Goal: Find specific page/section: Find specific page/section

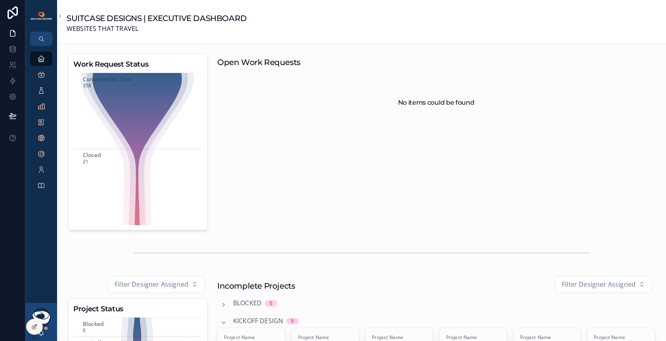
click at [45, 333] on div "[PERSON_NAME]" at bounding box center [41, 322] width 32 height 38
click at [44, 333] on icon "scrollable content" at bounding box center [41, 333] width 6 height 6
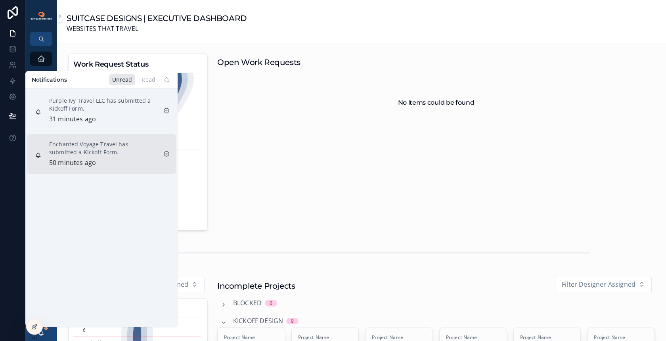
click at [117, 159] on div "Enchanted Voyage Travel has submitted a Kickoff Form. 50 minutes ago" at bounding box center [103, 154] width 108 height 28
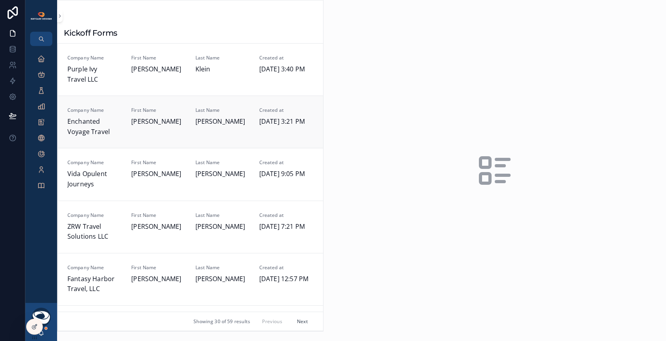
click at [170, 127] on div "First Name Lynn" at bounding box center [158, 122] width 54 height 30
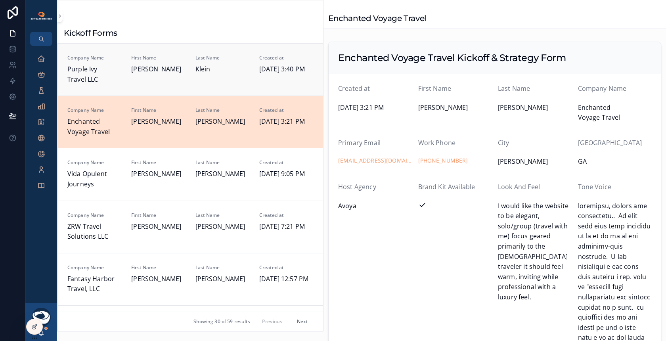
click at [176, 75] on div "First Name Stacy" at bounding box center [158, 70] width 54 height 30
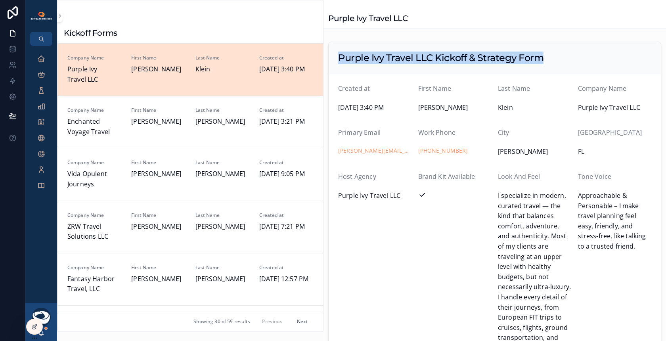
drag, startPoint x: 341, startPoint y: 55, endPoint x: 577, endPoint y: 56, distance: 235.8
click at [577, 56] on div "Purple Ivy Travel LLC Kickoff & Strategy Form" at bounding box center [494, 58] width 313 height 13
click at [513, 61] on h2 "Purple Ivy Travel LLC Kickoff & Strategy Form" at bounding box center [440, 58] width 205 height 13
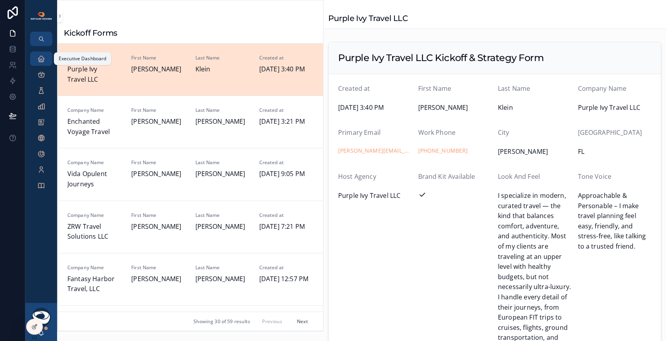
click at [38, 59] on icon "scrollable content" at bounding box center [41, 59] width 8 height 8
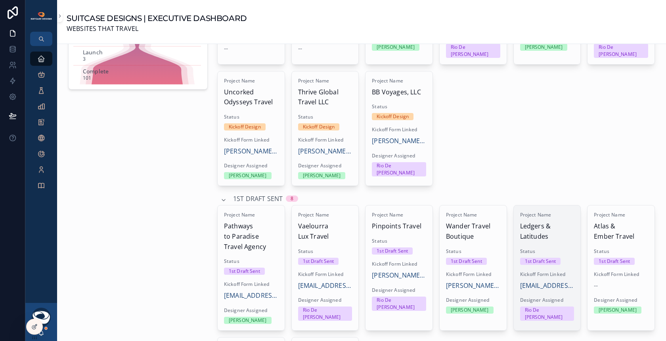
scroll to position [401, 0]
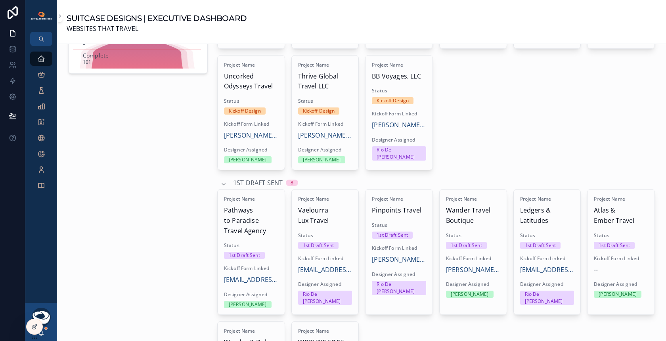
click at [252, 178] on span "1st Draft Sent" at bounding box center [258, 183] width 50 height 10
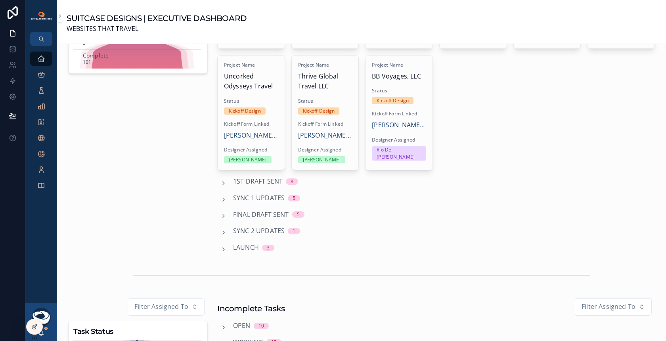
scroll to position [74, 0]
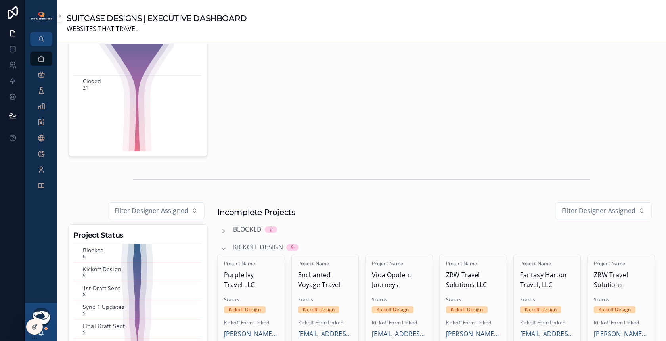
click at [251, 244] on span "Kickoff Design" at bounding box center [258, 247] width 50 height 10
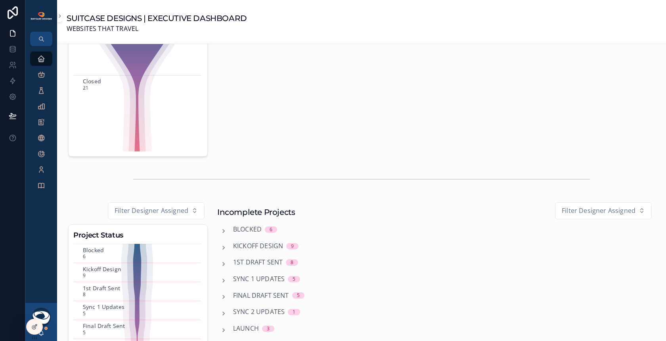
scroll to position [219, 0]
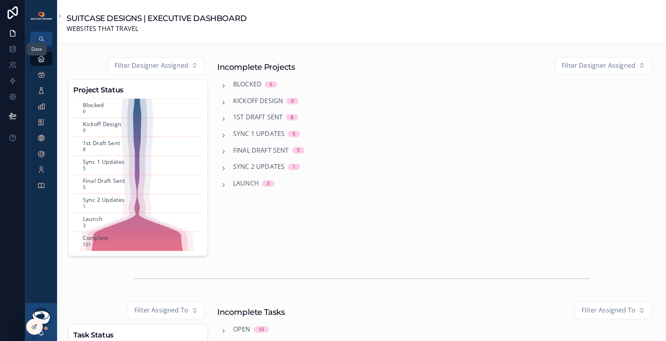
drag, startPoint x: 14, startPoint y: 52, endPoint x: 56, endPoint y: 48, distance: 41.7
click at [14, 52] on icon at bounding box center [13, 49] width 8 height 8
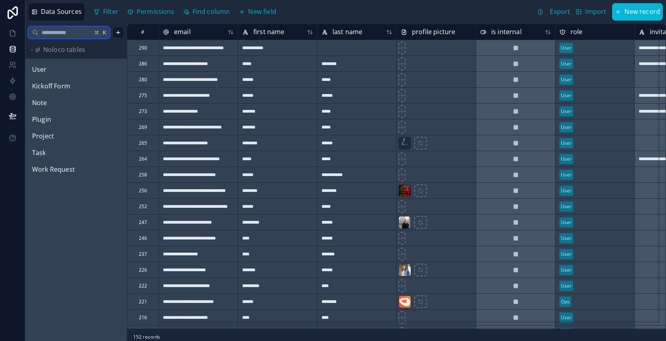
click at [54, 31] on input "text" at bounding box center [65, 32] width 54 height 14
type input "*****"
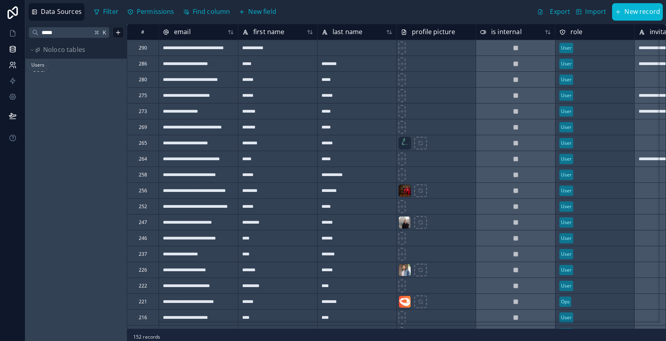
click at [10, 63] on icon at bounding box center [13, 65] width 8 height 8
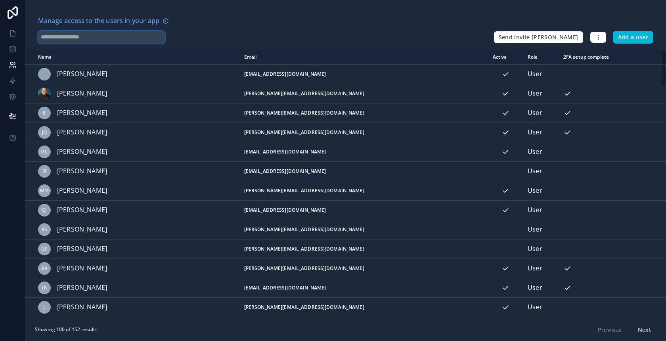
click at [74, 36] on input "text" at bounding box center [101, 37] width 127 height 13
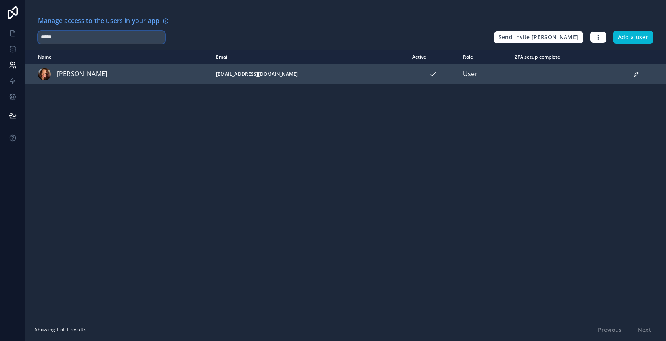
type input "*****"
click at [46, 73] on div "scrollable content" at bounding box center [44, 74] width 13 height 13
